Goal: Navigation & Orientation: Find specific page/section

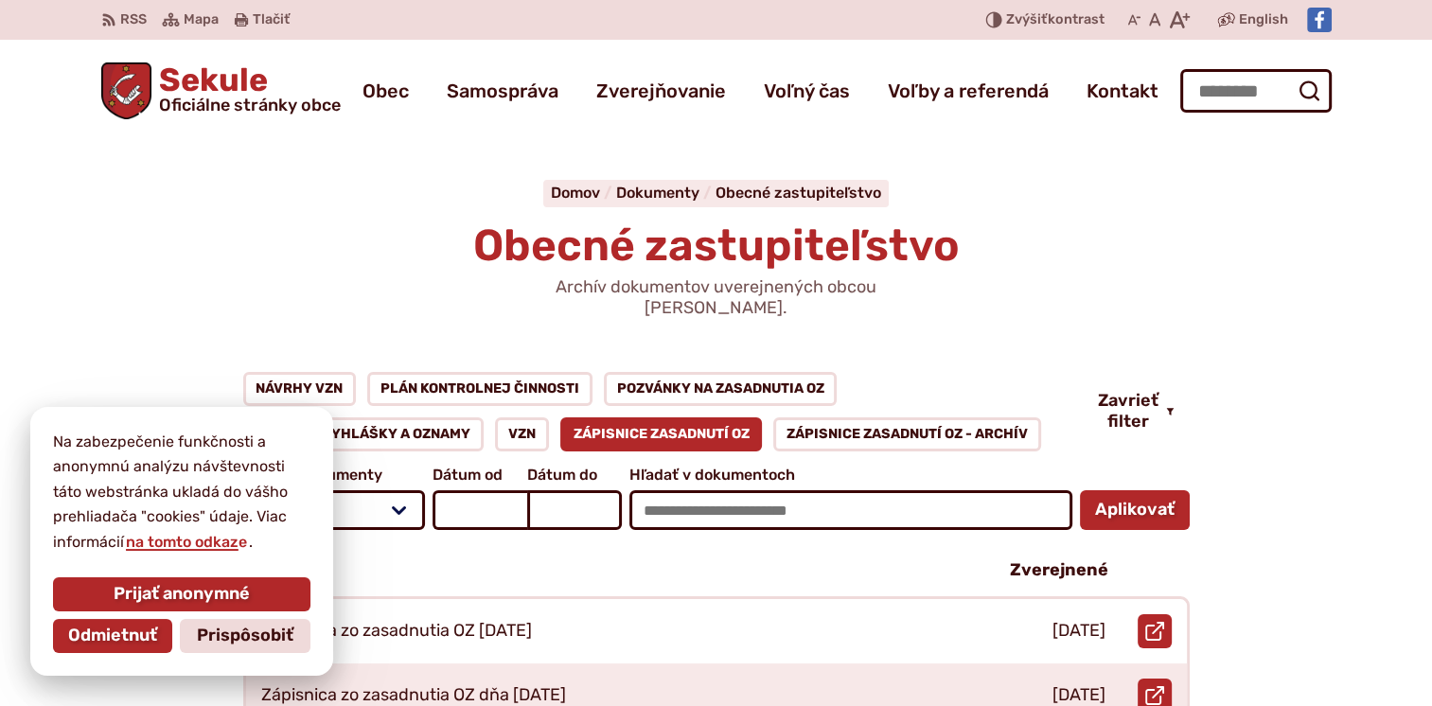
click at [114, 642] on span "Odmietnuť" at bounding box center [112, 635] width 89 height 21
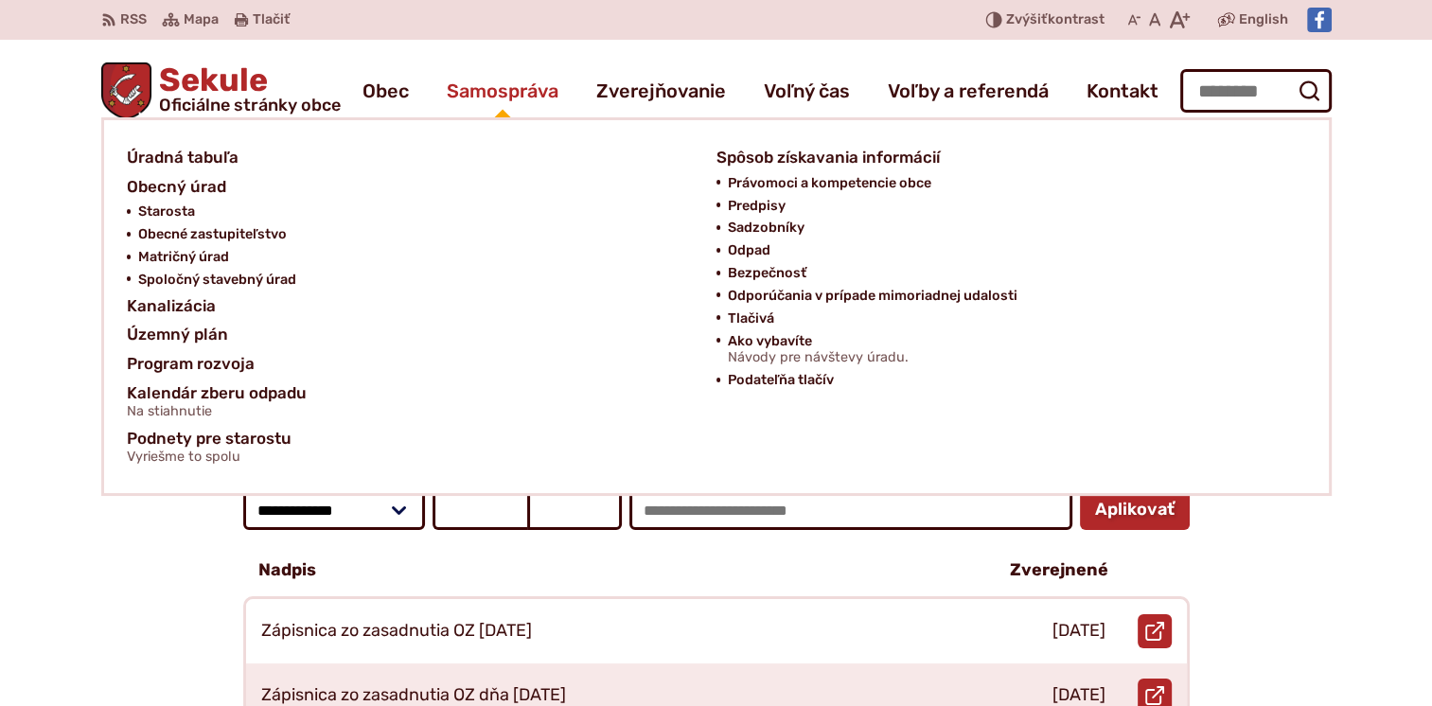
click at [487, 87] on span "Samospráva" at bounding box center [503, 90] width 112 height 53
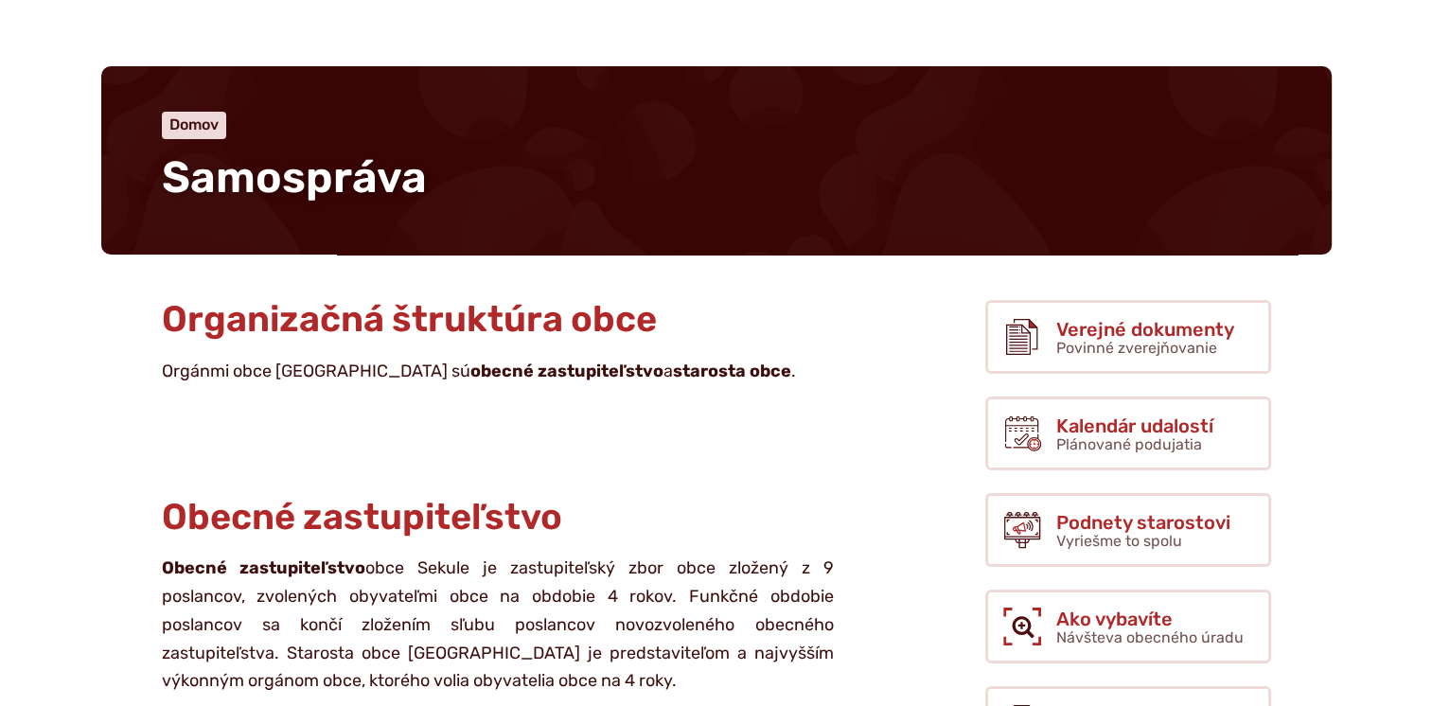
scroll to position [189, 0]
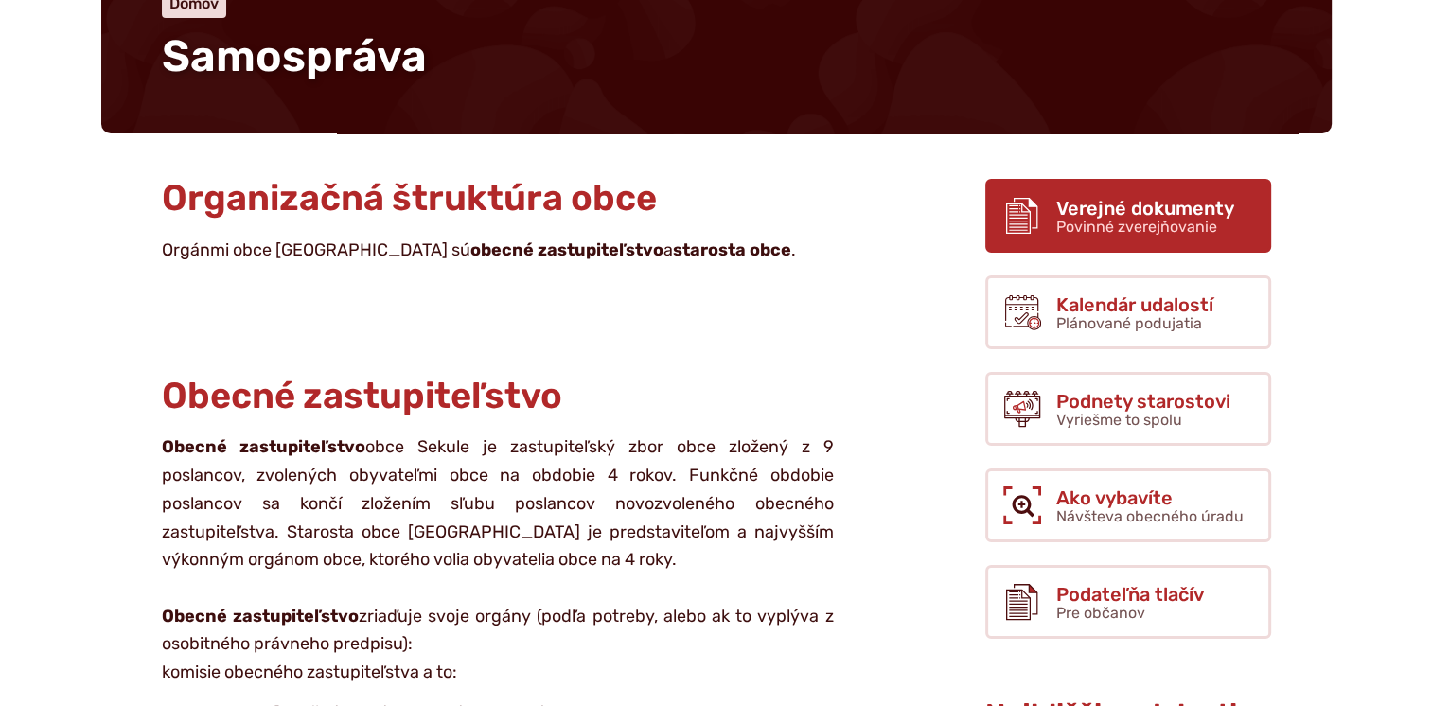
click at [1117, 246] on link "Verejné dokumenty Povinné zverejňovanie" at bounding box center [1128, 216] width 286 height 74
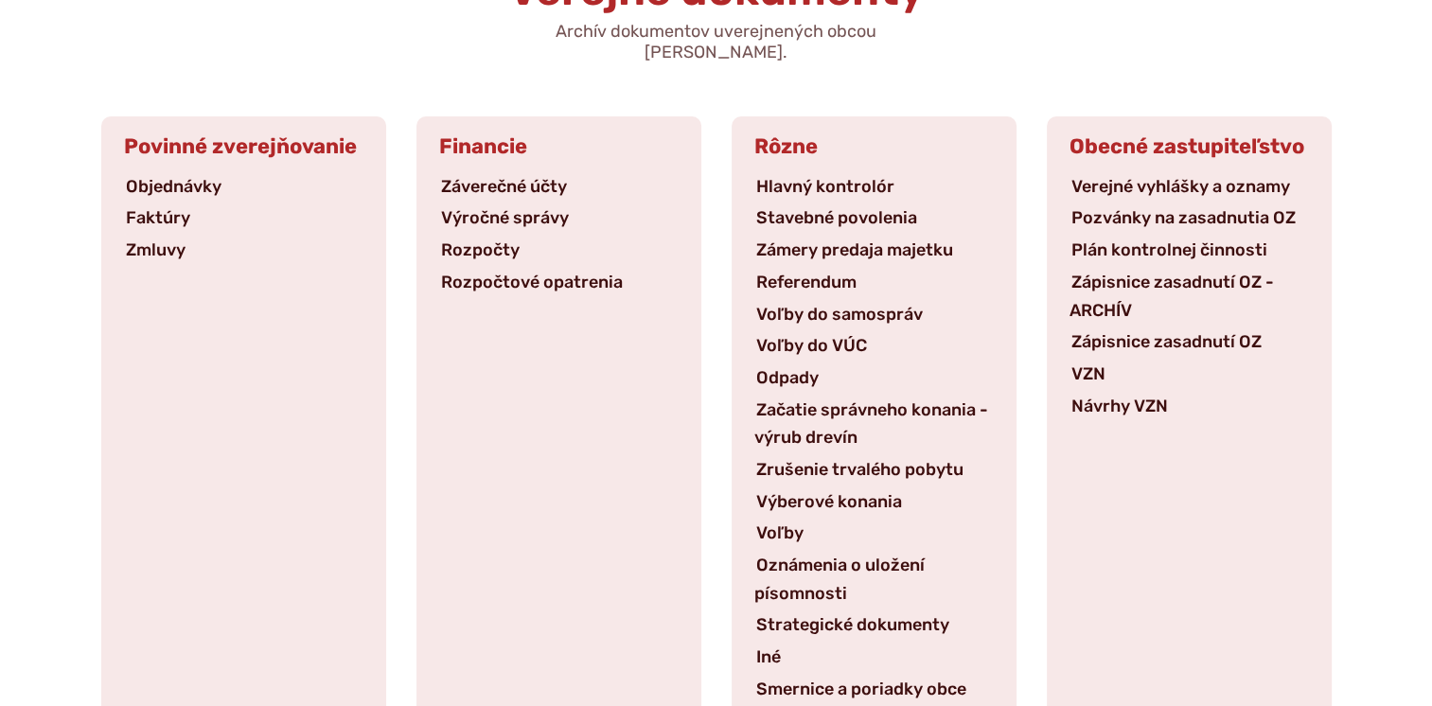
scroll to position [284, 0]
